Goal: Transaction & Acquisition: Purchase product/service

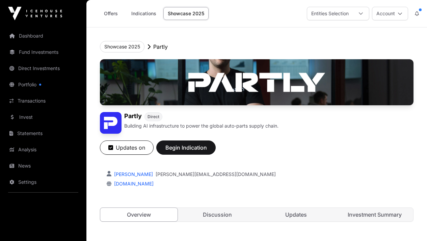
scroll to position [162, 0]
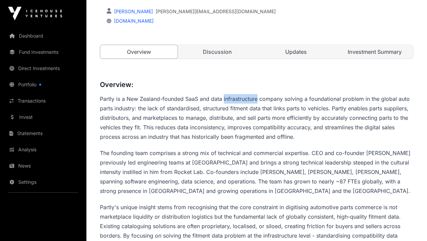
drag, startPoint x: 226, startPoint y: 140, endPoint x: 257, endPoint y: 139, distance: 31.4
click at [257, 139] on p "Partly is a New Zealand-founded SaaS and data infrastructure company solving a …" at bounding box center [257, 117] width 314 height 47
click at [302, 190] on p "The founding team comprises a strong mix of technical and commercial expertise.…" at bounding box center [257, 171] width 314 height 47
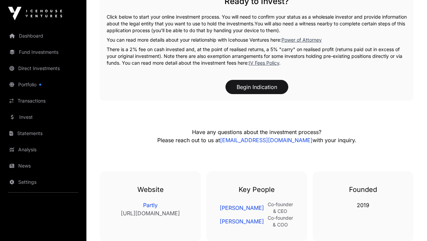
scroll to position [1022, 0]
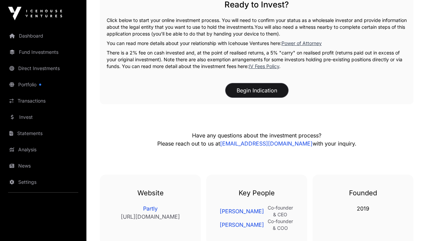
click at [250, 97] on button "Begin Indication" at bounding box center [257, 90] width 63 height 14
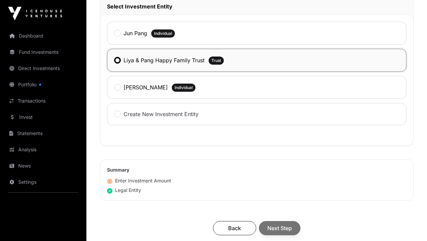
scroll to position [381, 0]
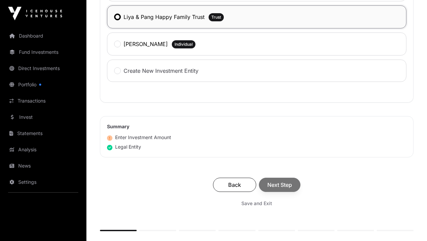
click at [319, 182] on div "Back Next Step" at bounding box center [257, 184] width 300 height 14
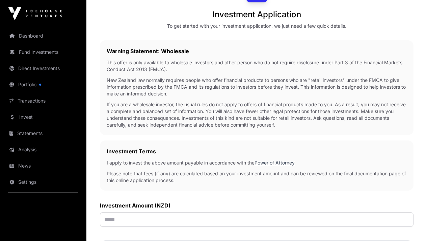
scroll to position [96, 0]
click at [208, 215] on input "text" at bounding box center [257, 218] width 314 height 15
type input "********"
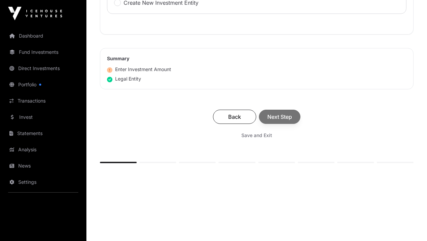
scroll to position [449, 0]
click at [203, 112] on div "Back Next Step" at bounding box center [257, 116] width 300 height 14
click at [292, 112] on span "Next Step" at bounding box center [280, 116] width 25 height 8
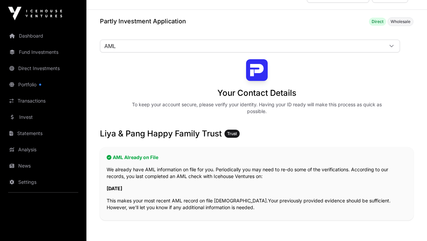
scroll to position [29, 0]
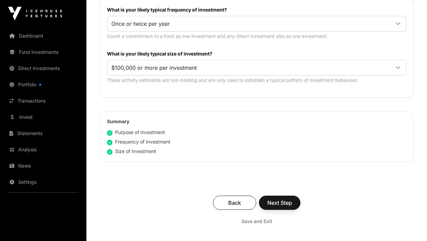
scroll to position [387, 0]
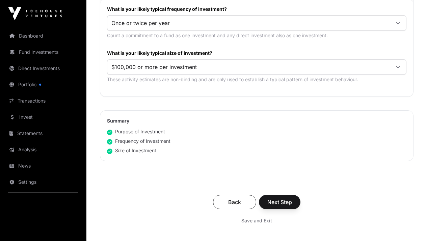
click at [319, 203] on div "Back Next Step Save and Exit" at bounding box center [257, 210] width 314 height 45
click at [292, 198] on span "Next Step" at bounding box center [280, 202] width 25 height 8
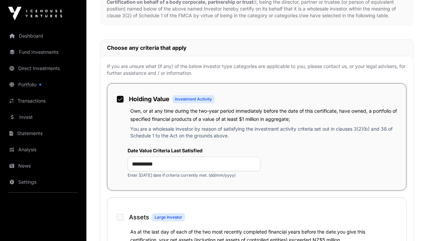
scroll to position [455, 0]
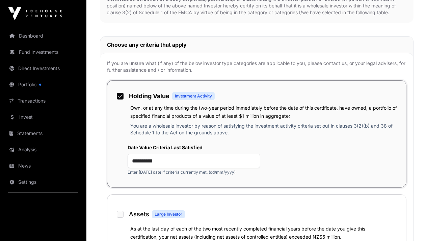
drag, startPoint x: 207, startPoint y: 127, endPoint x: 268, endPoint y: 144, distance: 62.7
click at [268, 120] on div "Own, or at any time during the two-year period immediately before the date of t…" at bounding box center [264, 111] width 269 height 16
click at [302, 172] on div "**********" at bounding box center [256, 160] width 285 height 42
click at [256, 168] on input "**********" at bounding box center [194, 160] width 133 height 15
click at [247, 168] on input "**********" at bounding box center [194, 160] width 133 height 15
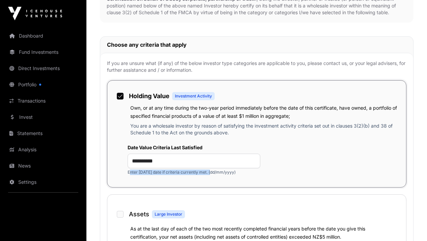
drag, startPoint x: 285, startPoint y: 202, endPoint x: 220, endPoint y: 198, distance: 65.0
click at [220, 175] on div "**********" at bounding box center [194, 159] width 133 height 31
click at [252, 168] on input "**********" at bounding box center [194, 160] width 133 height 15
click at [220, 168] on input "**********" at bounding box center [194, 160] width 133 height 15
click at [212, 168] on input "**********" at bounding box center [194, 160] width 133 height 15
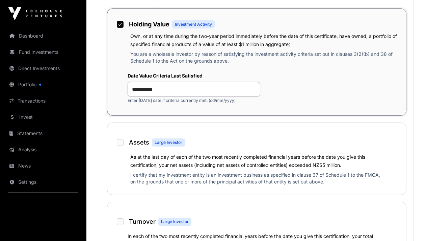
scroll to position [620, 0]
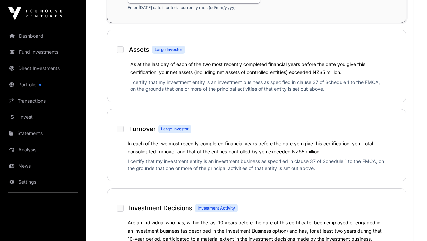
type input "**********"
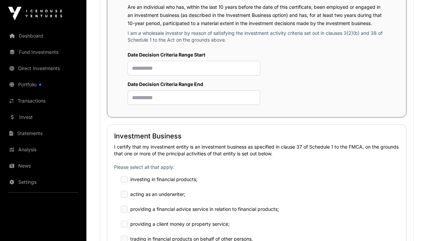
scroll to position [844, 0]
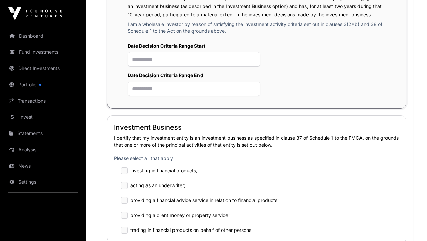
drag, startPoint x: 203, startPoint y: 62, endPoint x: 262, endPoint y: 95, distance: 67.6
click at [262, 37] on div "Are an individual who has, within the last 10 years before the date of this cer…" at bounding box center [256, 15] width 285 height 43
click at [212, 67] on input "text" at bounding box center [194, 59] width 133 height 15
type input "**********"
click at [211, 96] on input "text" at bounding box center [194, 88] width 133 height 15
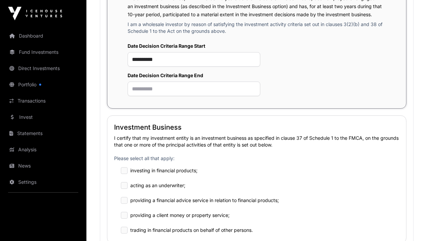
drag, startPoint x: 202, startPoint y: 61, endPoint x: 273, endPoint y: 97, distance: 79.6
click at [273, 37] on div "Are an individual who has, within the last 10 years before the date of this cer…" at bounding box center [256, 15] width 285 height 43
click at [307, 96] on div "**********" at bounding box center [260, 69] width 265 height 53
click at [213, 96] on input "text" at bounding box center [194, 88] width 133 height 15
type input "*"
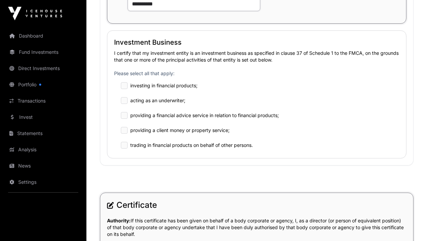
scroll to position [1014, 0]
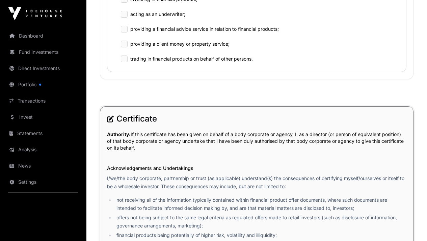
type input "**********"
drag, startPoint x: 244, startPoint y: 65, endPoint x: 189, endPoint y: 50, distance: 57.4
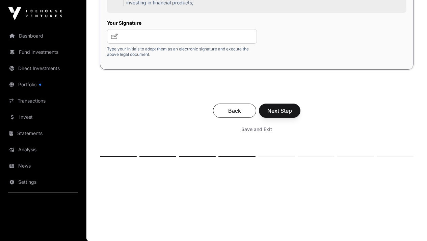
scroll to position [1537, 0]
click at [212, 44] on input "text" at bounding box center [182, 36] width 150 height 15
click at [118, 39] on icon at bounding box center [114, 35] width 7 height 5
click at [216, 44] on input "text" at bounding box center [182, 36] width 150 height 15
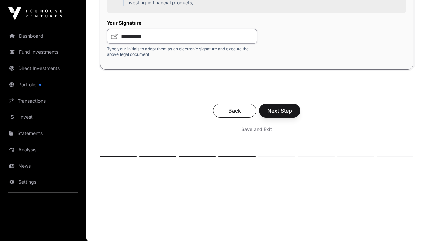
type input "**********"
click at [292, 115] on span "Next Step" at bounding box center [280, 110] width 25 height 8
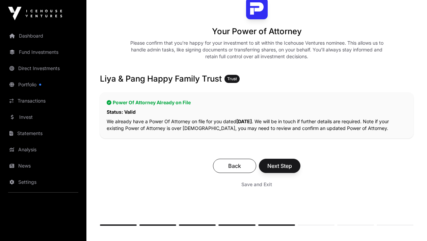
scroll to position [106, 0]
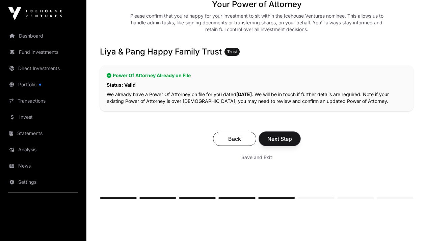
click at [292, 134] on span "Next Step" at bounding box center [280, 138] width 25 height 8
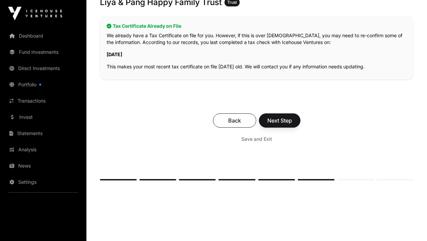
scroll to position [142, 0]
click at [292, 117] on span "Next Step" at bounding box center [280, 120] width 25 height 8
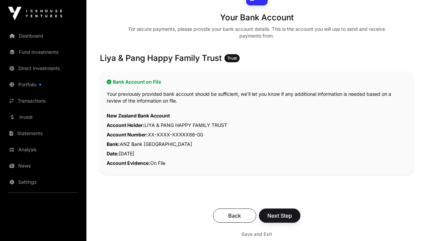
scroll to position [107, 0]
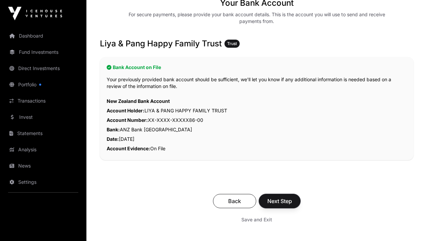
click at [301, 194] on button "Next Step" at bounding box center [280, 201] width 42 height 14
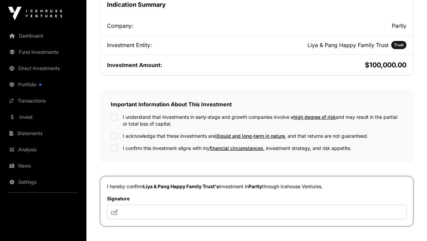
scroll to position [190, 0]
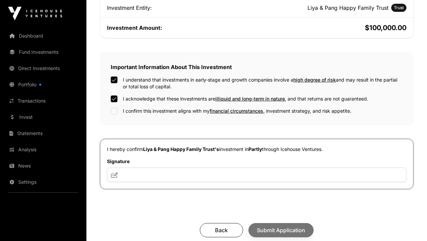
click at [193, 94] on div "I understand that investments in early-stage and growth companies involve a hig…" at bounding box center [257, 95] width 292 height 38
click at [266, 168] on input "text" at bounding box center [257, 174] width 300 height 15
click at [225, 167] on input "text" at bounding box center [257, 174] width 300 height 15
click at [204, 167] on input "text" at bounding box center [257, 174] width 300 height 15
type input "*"
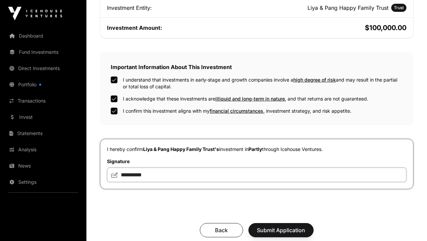
type input "**********"
click at [305, 226] on span "Submit Application" at bounding box center [281, 230] width 48 height 8
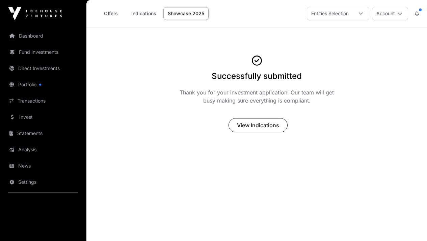
click at [31, 116] on link "Invest" at bounding box center [43, 116] width 76 height 15
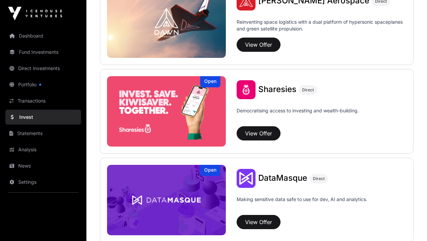
scroll to position [761, 0]
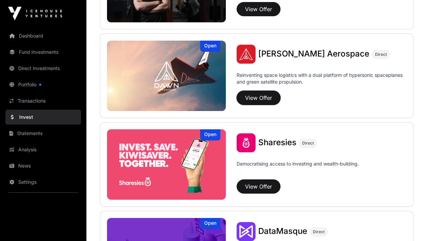
click at [258, 99] on button "View Offer" at bounding box center [259, 98] width 44 height 14
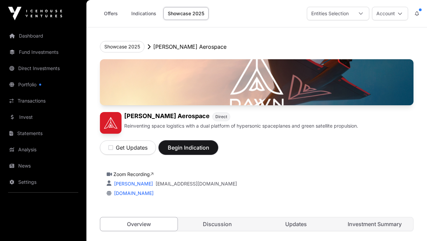
click at [210, 151] on span "Begin Indication" at bounding box center [188, 147] width 43 height 8
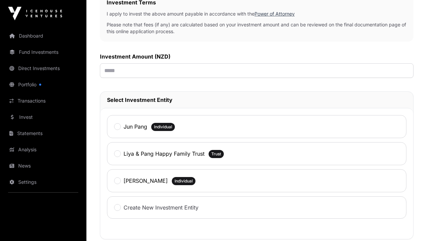
scroll to position [261, 0]
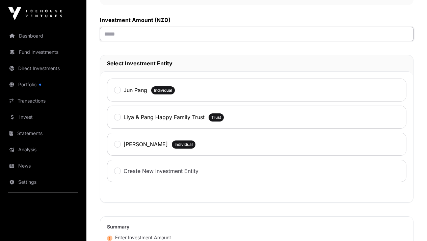
click at [199, 41] on input "text" at bounding box center [257, 34] width 314 height 15
type input "*******"
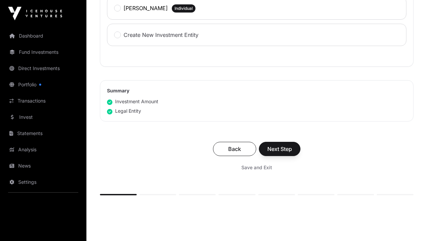
scroll to position [398, 0]
click at [301, 155] on button "Next Step" at bounding box center [280, 148] width 42 height 14
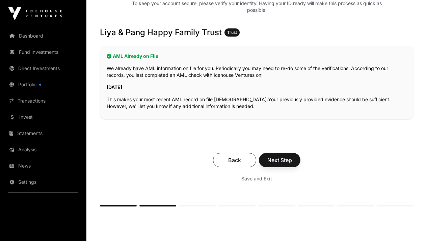
scroll to position [155, 0]
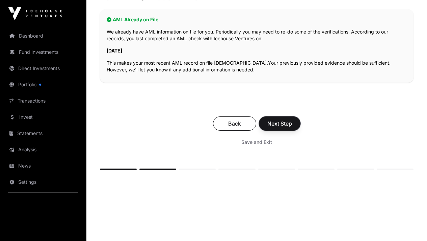
click at [292, 119] on span "Next Step" at bounding box center [280, 123] width 25 height 8
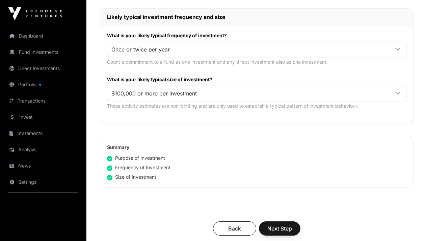
scroll to position [378, 0]
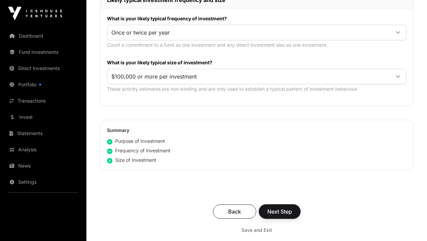
click at [292, 207] on span "Next Step" at bounding box center [280, 211] width 25 height 8
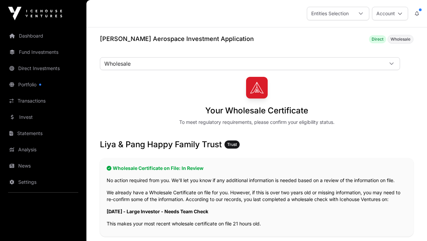
scroll to position [126, 0]
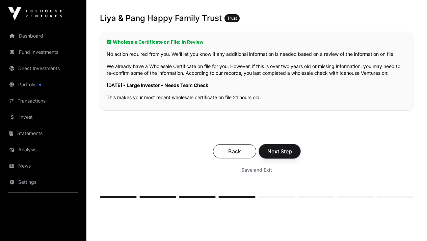
click at [301, 144] on button "Next Step" at bounding box center [280, 151] width 42 height 14
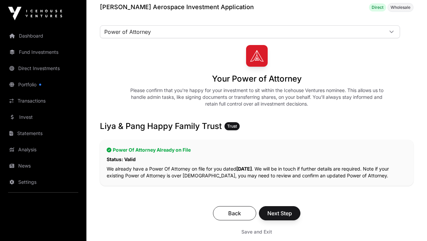
scroll to position [43, 0]
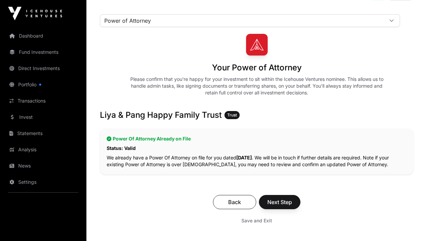
drag, startPoint x: 327, startPoint y: 177, endPoint x: 329, endPoint y: 183, distance: 6.4
click at [328, 188] on div "Back Next Step Save and Exit" at bounding box center [257, 210] width 314 height 45
click at [292, 198] on span "Next Step" at bounding box center [280, 202] width 25 height 8
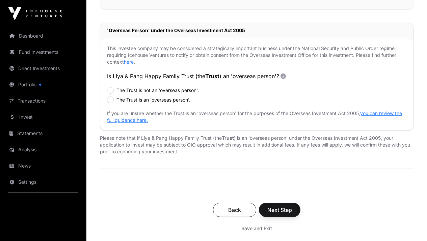
scroll to position [240, 0]
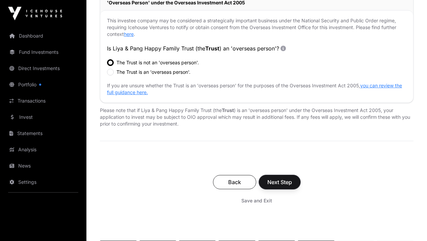
click at [292, 179] on span "Next Step" at bounding box center [280, 182] width 25 height 8
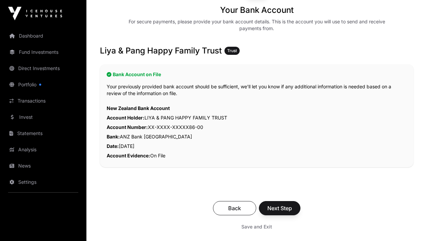
scroll to position [178, 0]
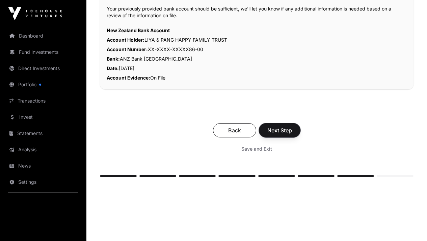
click at [292, 126] on span "Next Step" at bounding box center [280, 130] width 25 height 8
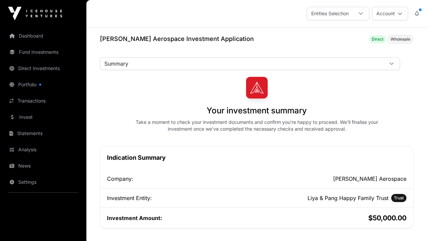
scroll to position [205, 0]
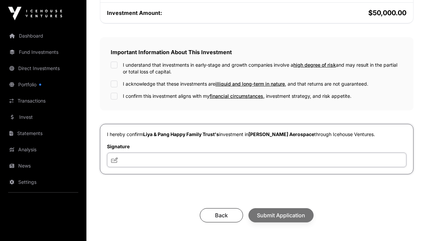
click at [295, 157] on input "text" at bounding box center [257, 159] width 300 height 15
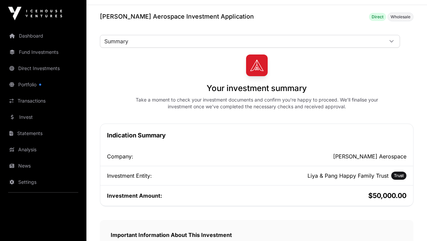
scroll to position [119, 0]
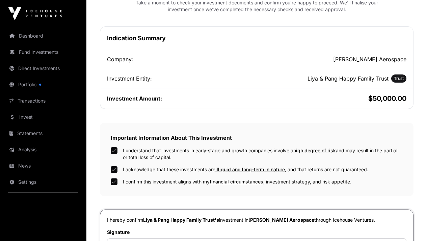
click at [219, 229] on label "Signature" at bounding box center [257, 231] width 300 height 7
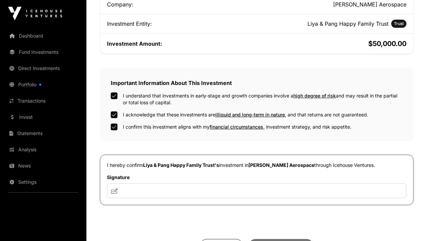
scroll to position [195, 0]
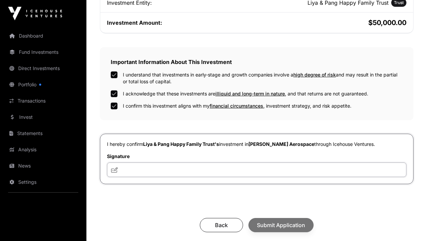
click at [222, 167] on input "text" at bounding box center [257, 169] width 300 height 15
type input "**********"
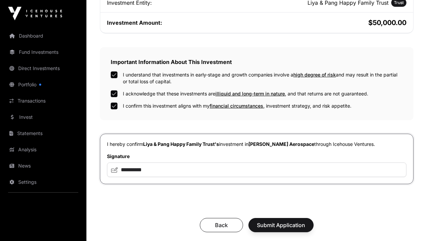
click at [317, 234] on div "Back Submit Application" at bounding box center [257, 225] width 314 height 28
click at [305, 228] on span "Submit Application" at bounding box center [281, 225] width 48 height 8
